Goal: Task Accomplishment & Management: Use online tool/utility

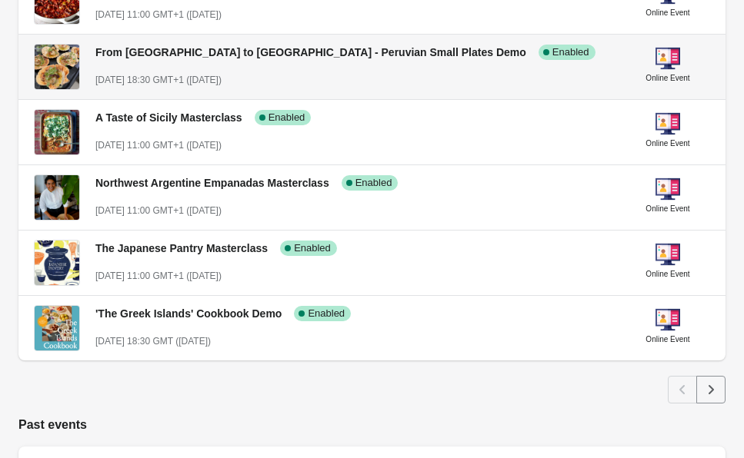
scroll to position [855, 0]
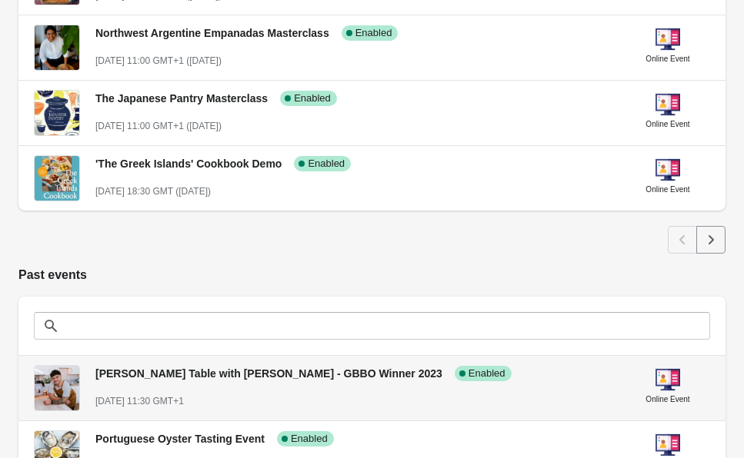
click at [300, 382] on div "[PERSON_NAME] Table with [PERSON_NAME] - GBBO Winner 2023 Success Complete Enab…" at bounding box center [354, 381] width 518 height 56
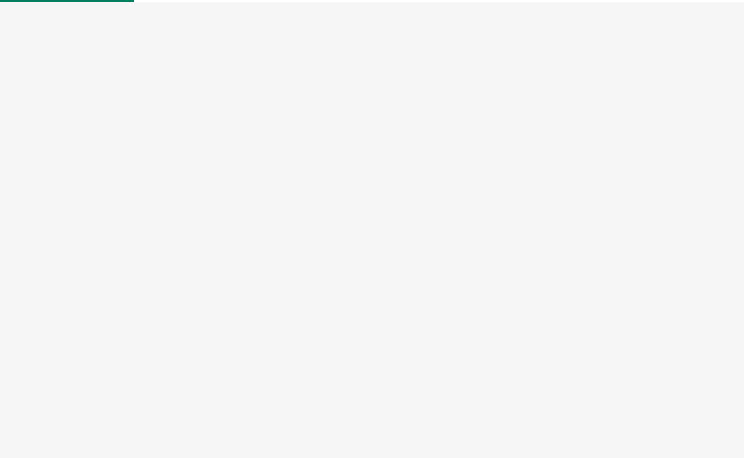
select select "US"
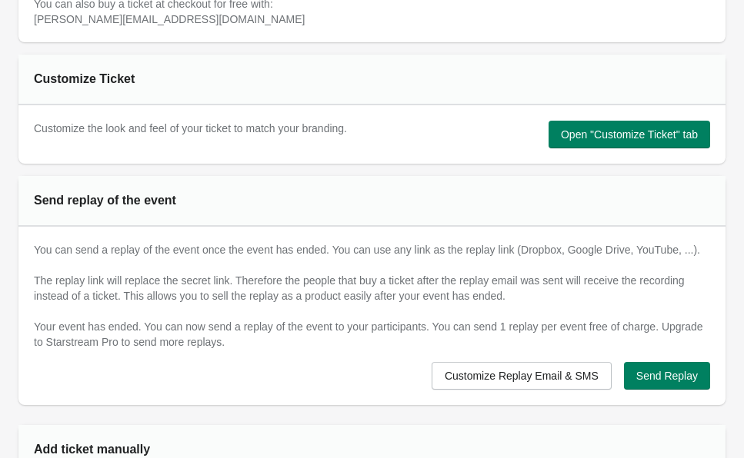
scroll to position [821, 0]
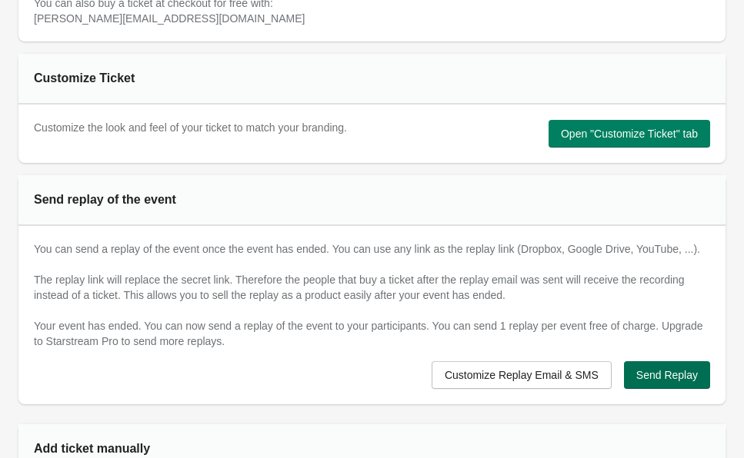
click at [655, 369] on span "Send Replay" at bounding box center [667, 375] width 62 height 12
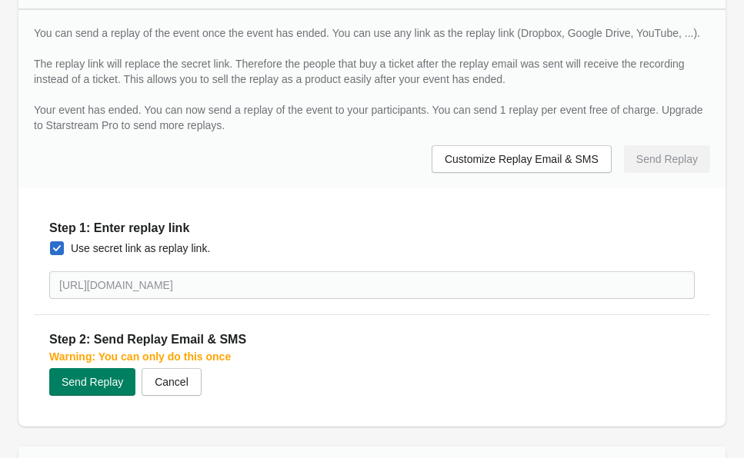
scroll to position [1038, 0]
click at [97, 368] on button "Send Replay" at bounding box center [92, 382] width 86 height 28
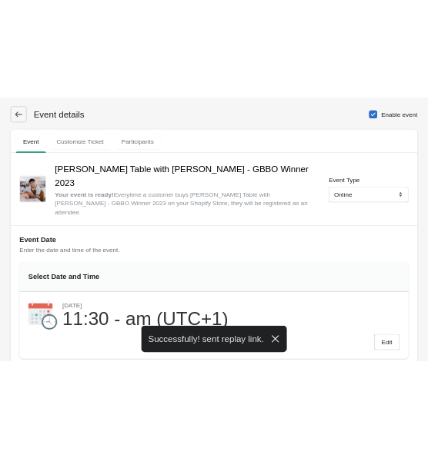
scroll to position [0, 0]
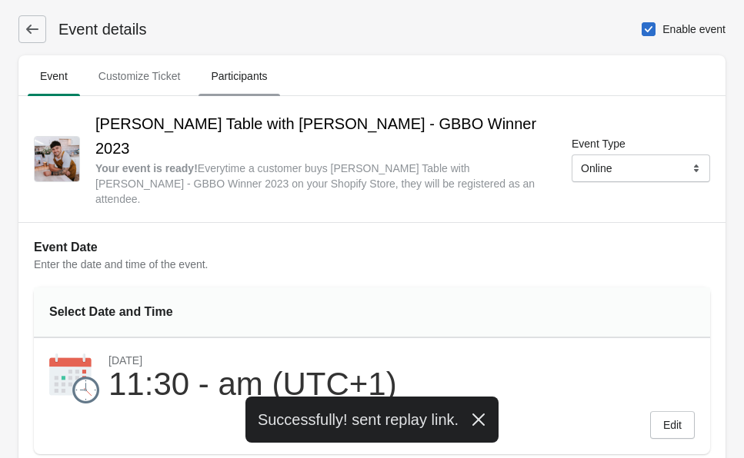
click at [239, 72] on span "Participants" at bounding box center [238, 76] width 81 height 28
select select "US"
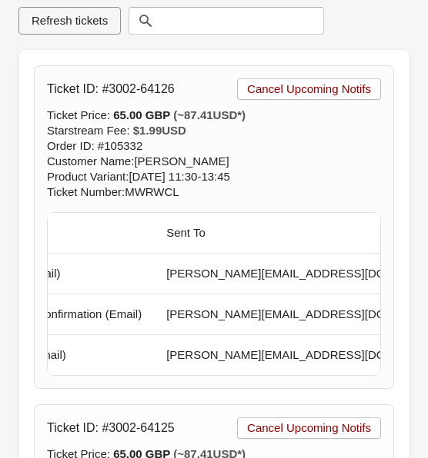
scroll to position [0, 140]
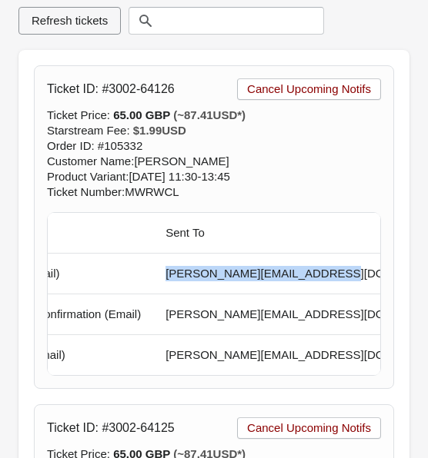
drag, startPoint x: 168, startPoint y: 276, endPoint x: 332, endPoint y: 275, distance: 163.8
click at [332, 275] on td "[PERSON_NAME][EMAIL_ADDRESS][DOMAIN_NAME]" at bounding box center [310, 274] width 315 height 40
copy td "[PERSON_NAME][EMAIL_ADDRESS][DOMAIN_NAME]"
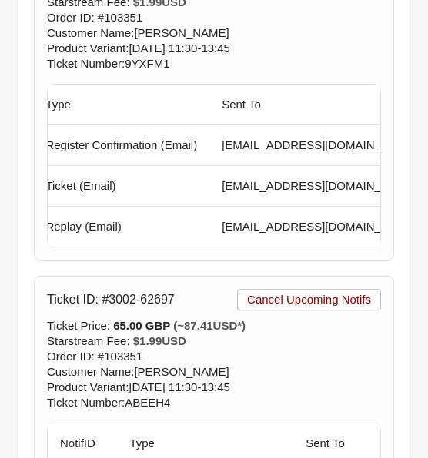
scroll to position [0, 97]
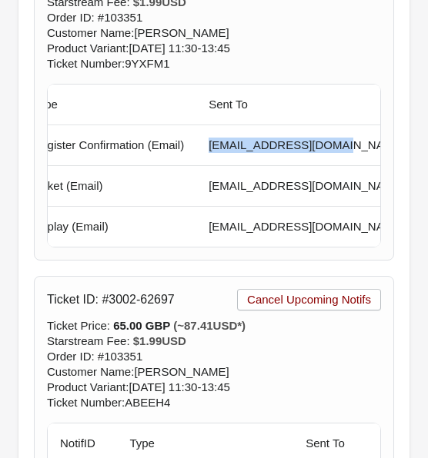
drag, startPoint x: 215, startPoint y: 147, endPoint x: 338, endPoint y: 146, distance: 123.8
click at [338, 146] on td "[EMAIL_ADDRESS][DOMAIN_NAME]" at bounding box center [306, 145] width 220 height 40
copy td "[EMAIL_ADDRESS][DOMAIN_NAME]"
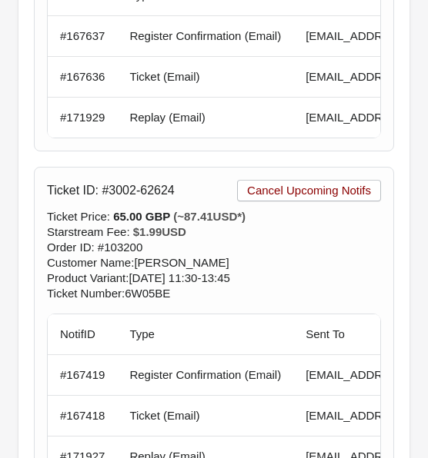
scroll to position [1742, 0]
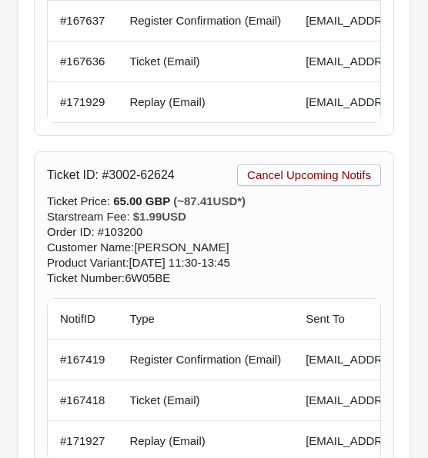
drag, startPoint x: 140, startPoint y: 246, endPoint x: 246, endPoint y: 246, distance: 106.1
click at [246, 246] on div "Customer Name : [PERSON_NAME]" at bounding box center [214, 247] width 334 height 15
copy div "[PERSON_NAME]"
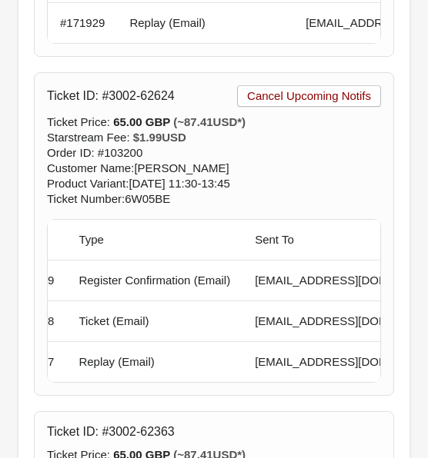
scroll to position [0, 82]
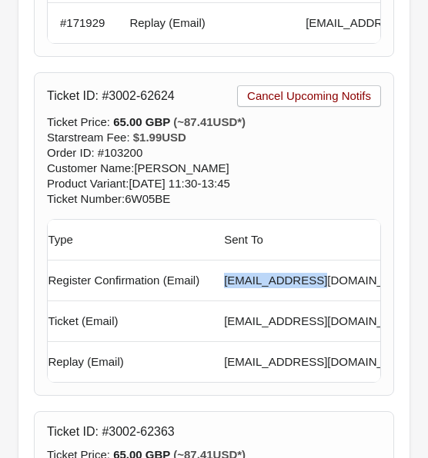
drag, startPoint x: 225, startPoint y: 284, endPoint x: 312, endPoint y: 281, distance: 87.7
click at [312, 281] on td "[EMAIL_ADDRESS][DOMAIN_NAME]" at bounding box center [322, 281] width 220 height 40
copy td "[EMAIL_ADDRESS][DOMAIN_NAME]"
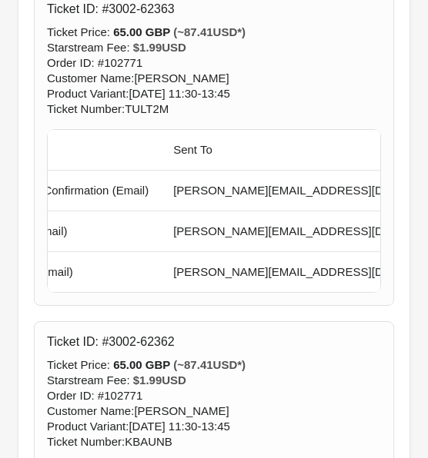
scroll to position [0, 145]
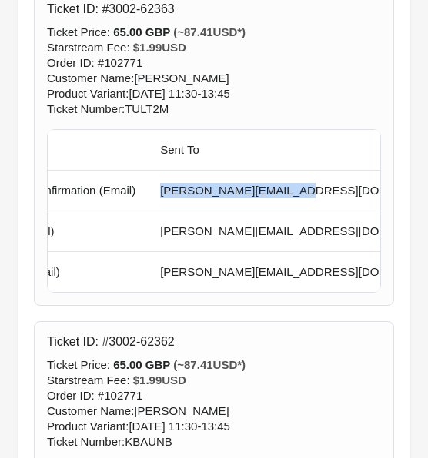
drag, startPoint x: 165, startPoint y: 192, endPoint x: 294, endPoint y: 192, distance: 128.5
click at [294, 192] on td "[PERSON_NAME][EMAIL_ADDRESS][DOMAIN_NAME]" at bounding box center [305, 191] width 315 height 40
copy td "[PERSON_NAME][EMAIL_ADDRESS][DOMAIN_NAME]"
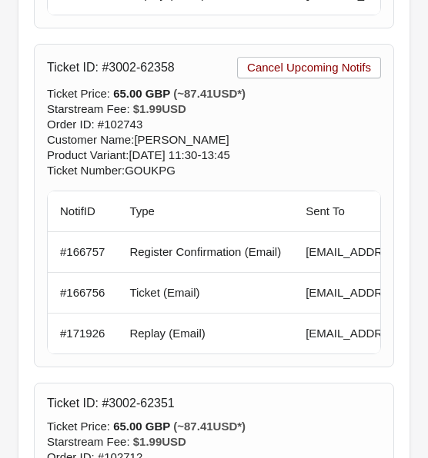
scroll to position [0, 117]
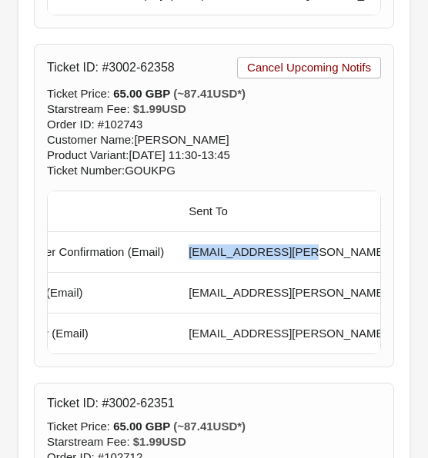
drag, startPoint x: 192, startPoint y: 251, endPoint x: 309, endPoint y: 258, distance: 117.2
click at [309, 258] on td "[EMAIL_ADDRESS][PERSON_NAME][DOMAIN_NAME]" at bounding box center [333, 252] width 315 height 40
copy td "[EMAIL_ADDRESS][PERSON_NAME][DOMAIN_NAME]"
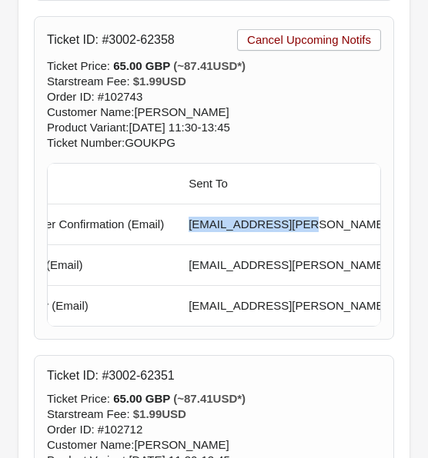
scroll to position [2869, 0]
